Goal: Communication & Community: Connect with others

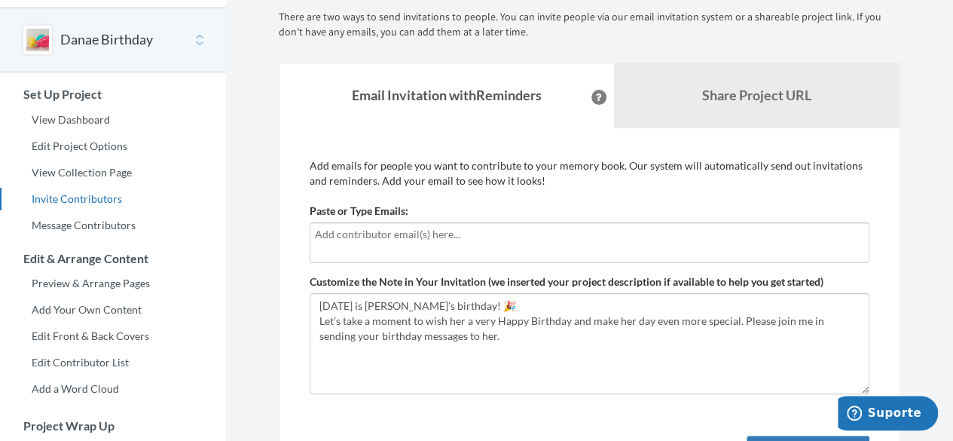
scroll to position [75, 0]
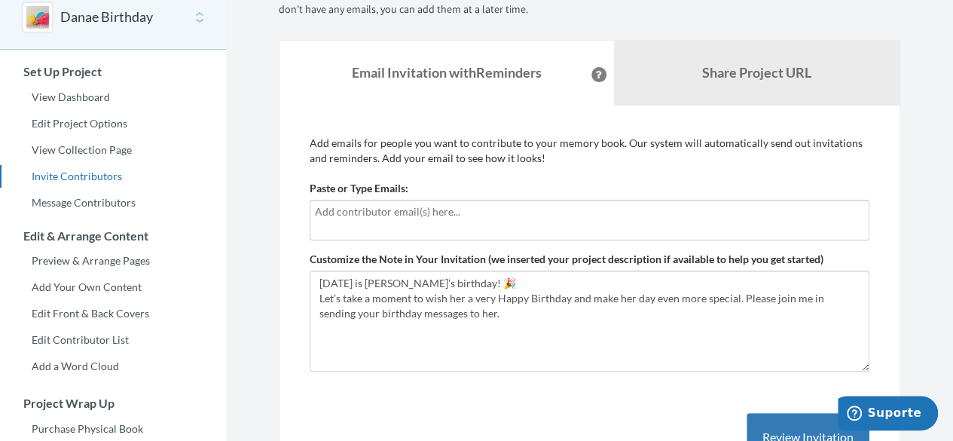
click at [469, 219] on input "text" at bounding box center [589, 211] width 549 height 17
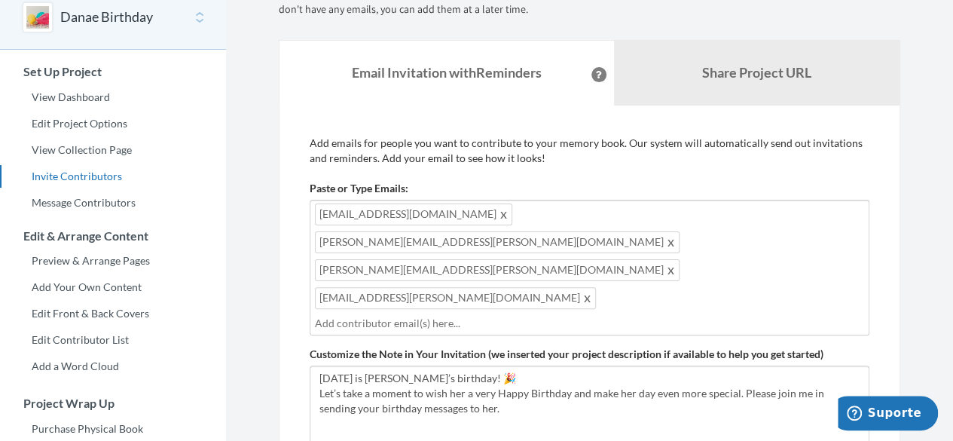
paste input "j"
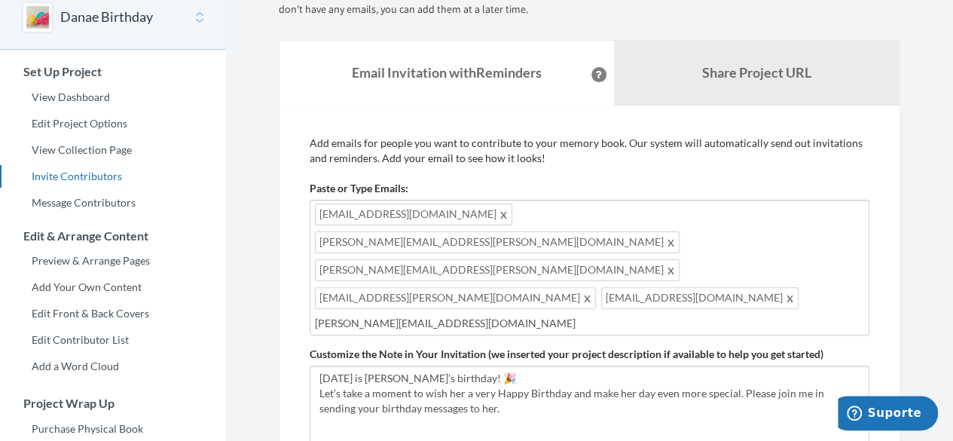
type input "[PERSON_NAME][EMAIL_ADDRESS][DOMAIN_NAME]"
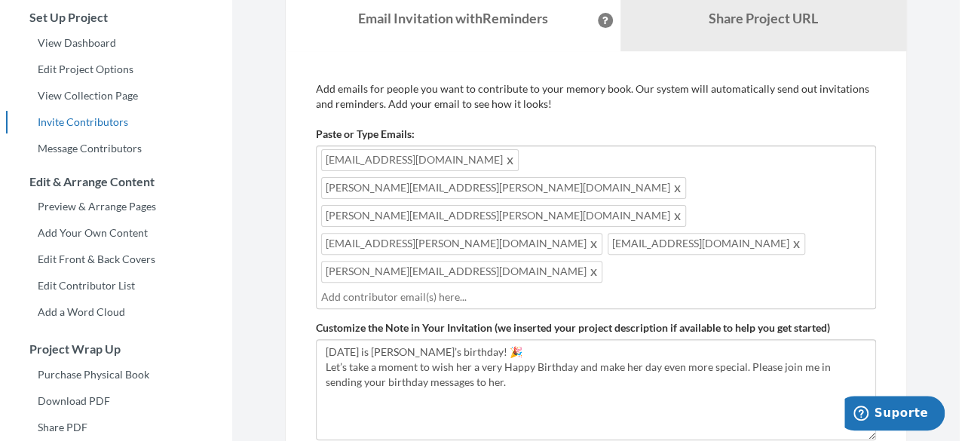
scroll to position [226, 0]
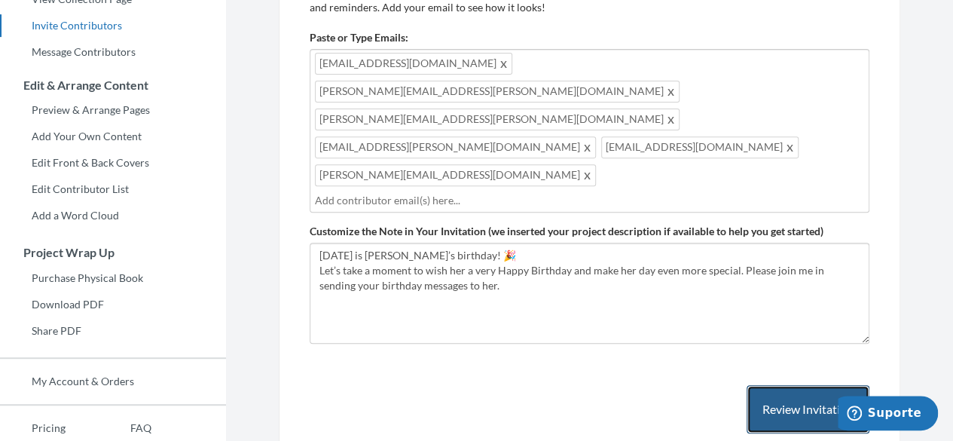
click at [812, 385] on button "Review Invitation" at bounding box center [808, 409] width 123 height 49
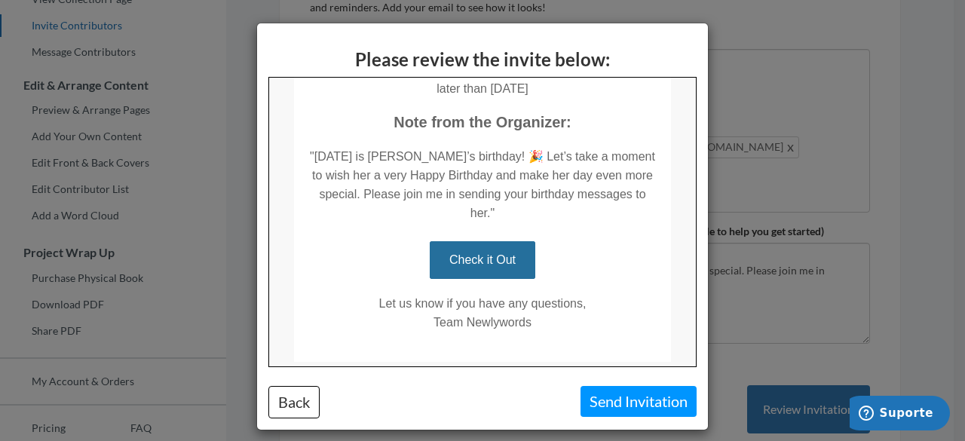
scroll to position [322, 0]
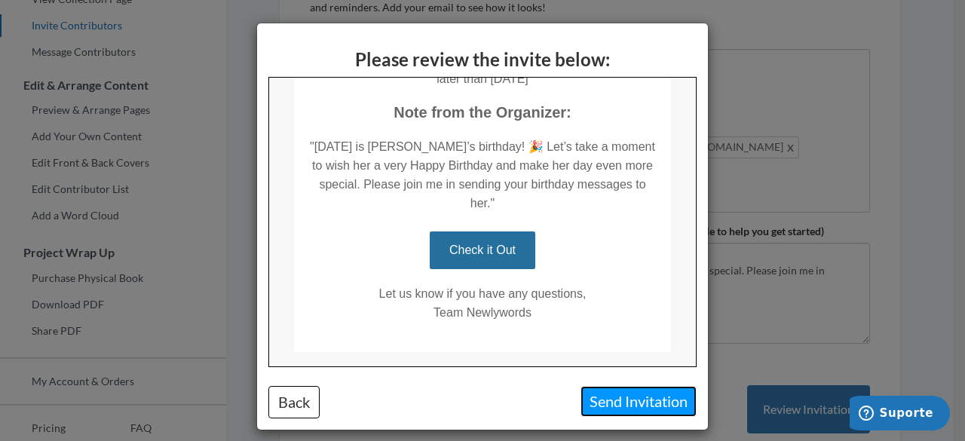
click at [653, 405] on button "Send Invitation" at bounding box center [638, 401] width 116 height 31
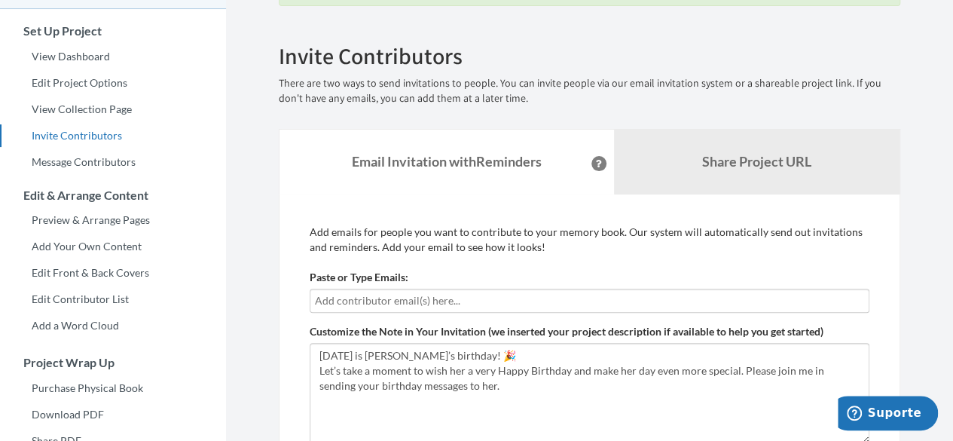
scroll to position [0, 0]
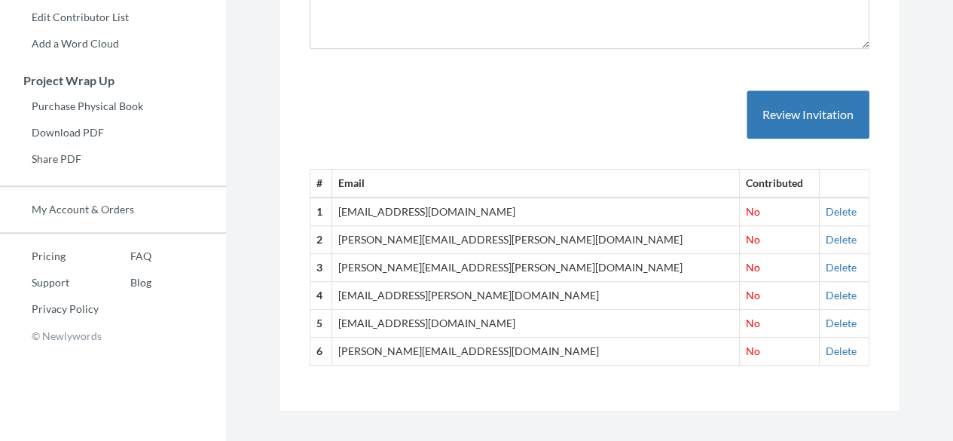
scroll to position [410, 0]
